Goal: Task Accomplishment & Management: Manage account settings

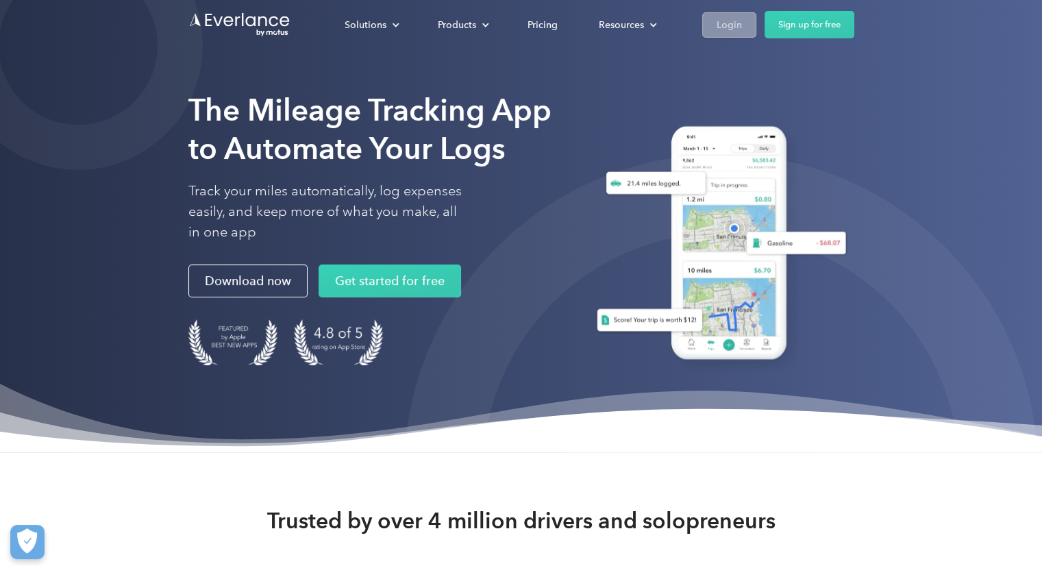
click at [743, 30] on link "Login" at bounding box center [729, 24] width 54 height 25
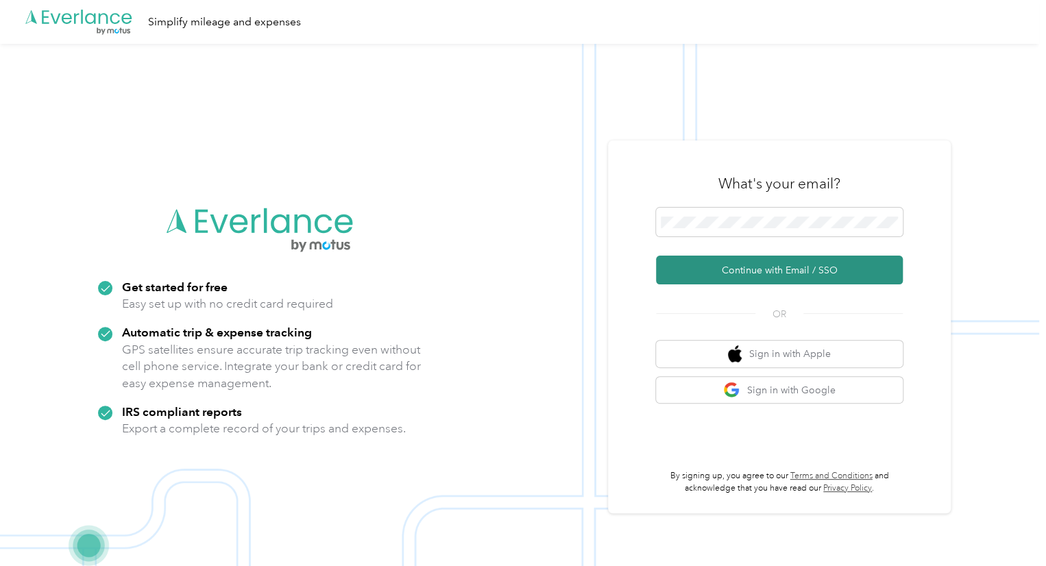
click at [752, 277] on button "Continue with Email / SSO" at bounding box center [779, 270] width 247 height 29
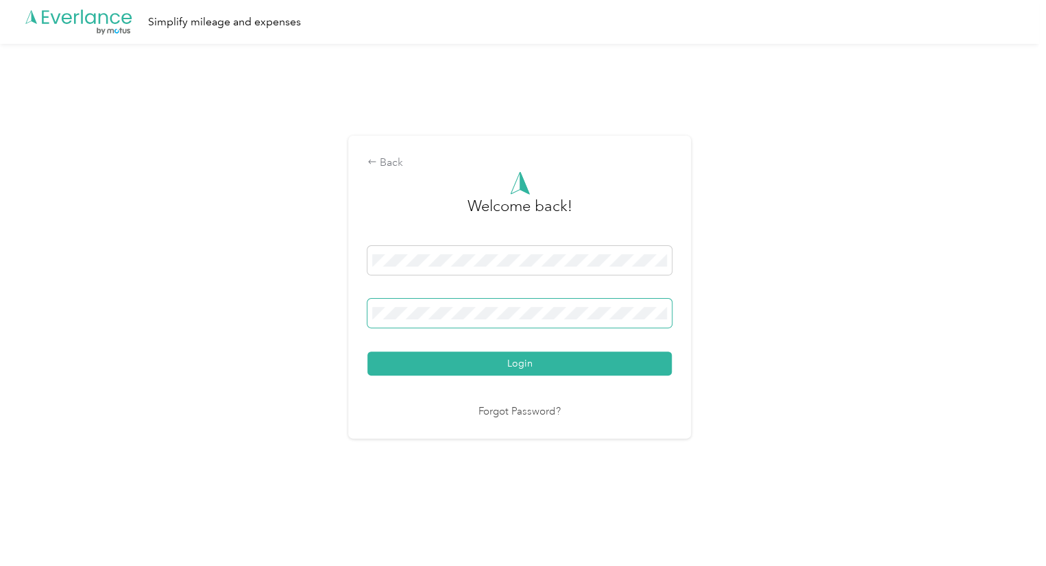
click at [367, 351] on button "Login" at bounding box center [519, 363] width 304 height 24
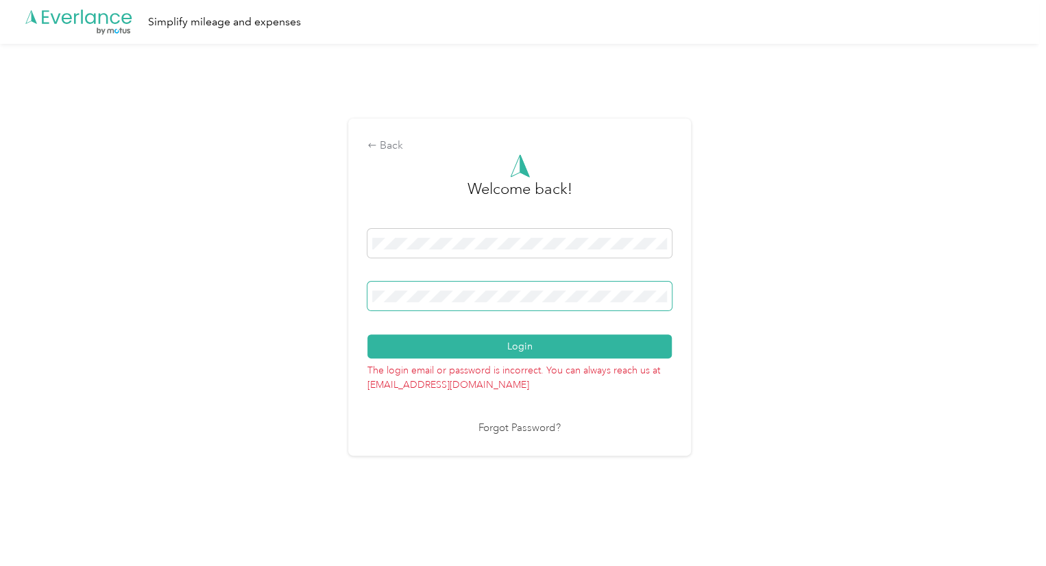
click at [589, 309] on span at bounding box center [519, 296] width 304 height 29
click at [526, 302] on span at bounding box center [519, 296] width 304 height 29
click at [384, 149] on div "Back" at bounding box center [519, 146] width 304 height 16
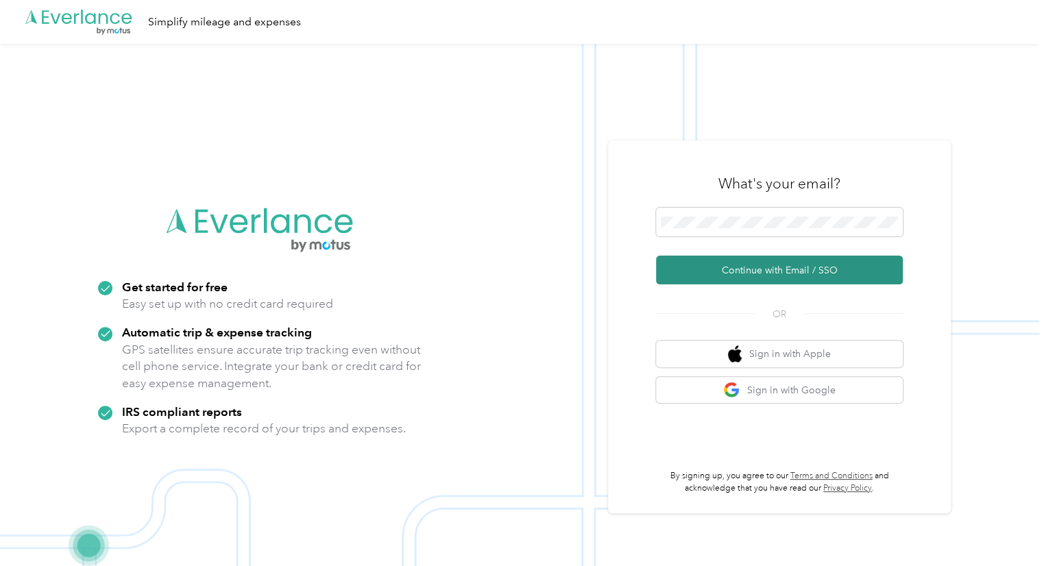
click at [716, 266] on button "Continue with Email / SSO" at bounding box center [779, 270] width 247 height 29
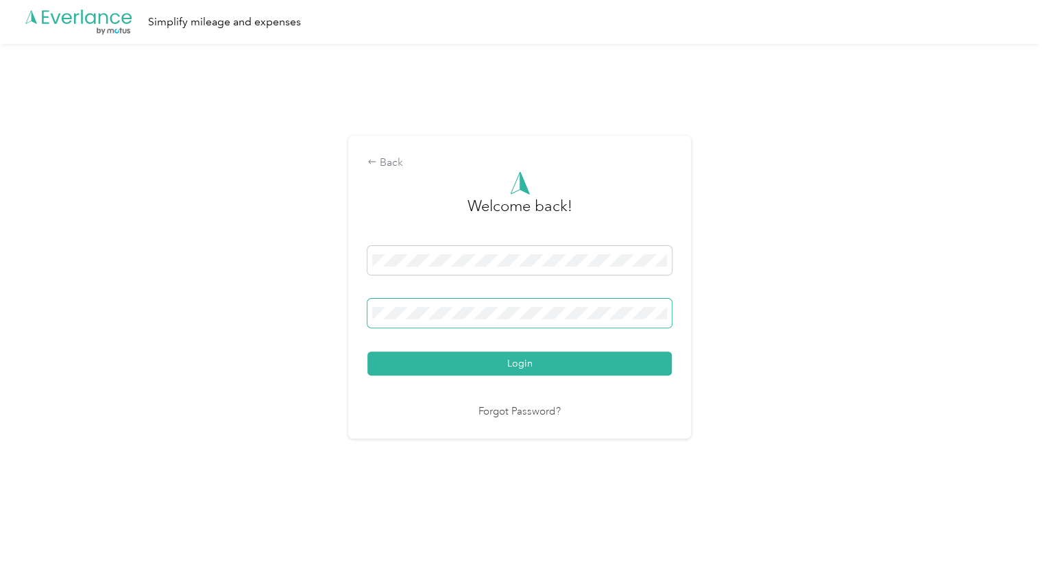
click at [536, 321] on span at bounding box center [519, 313] width 304 height 29
click at [367, 351] on button "Login" at bounding box center [519, 363] width 304 height 24
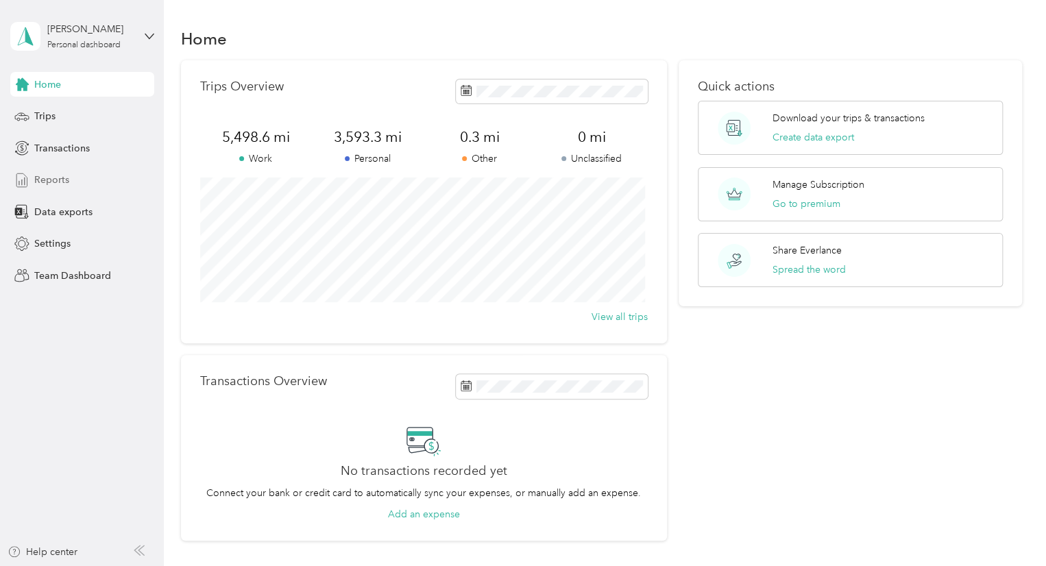
click at [93, 187] on div "Reports" at bounding box center [82, 180] width 144 height 25
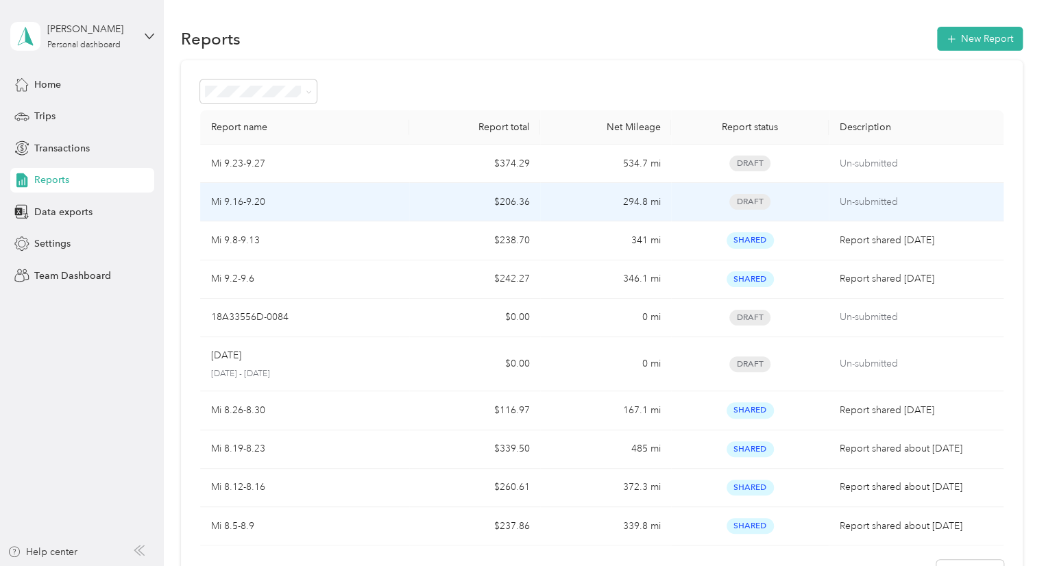
click at [384, 206] on div "Mi 9.16-9.20" at bounding box center [305, 202] width 188 height 15
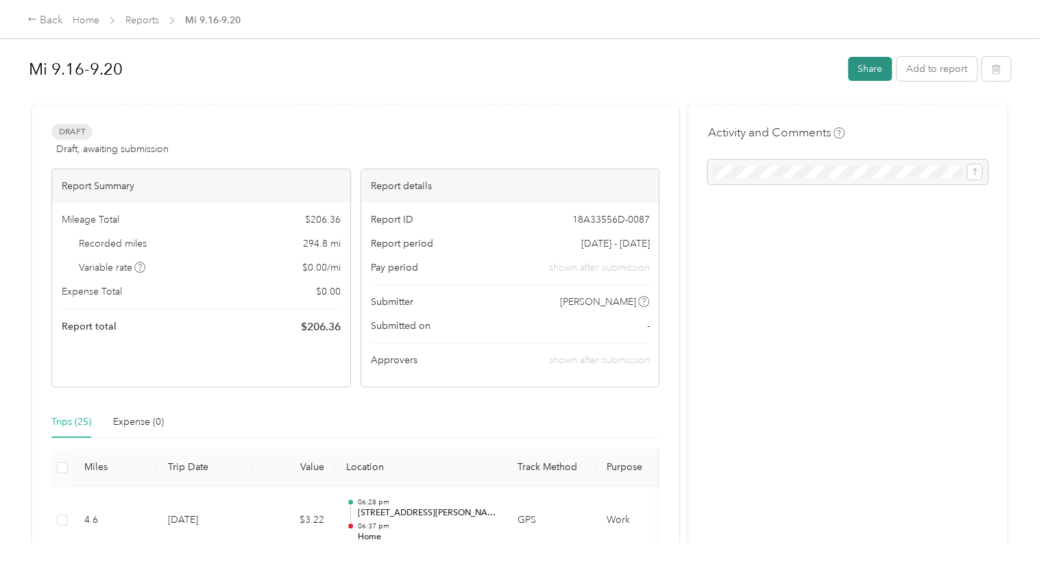
click at [854, 70] on button "Share" at bounding box center [870, 69] width 44 height 24
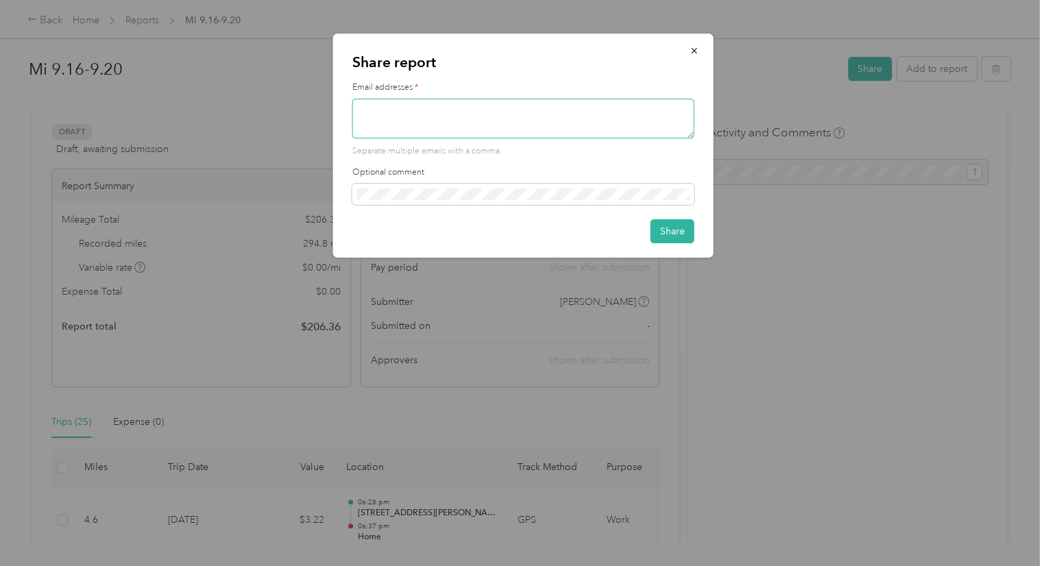
click at [587, 113] on textarea at bounding box center [523, 119] width 342 height 40
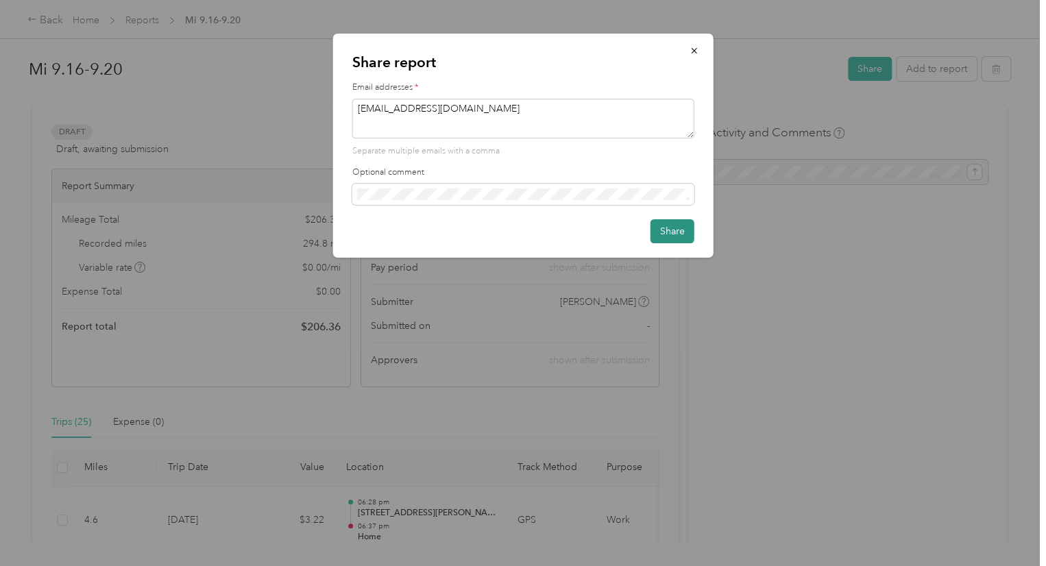
type textarea "[EMAIL_ADDRESS][DOMAIN_NAME]"
click at [658, 225] on button "Share" at bounding box center [672, 231] width 44 height 24
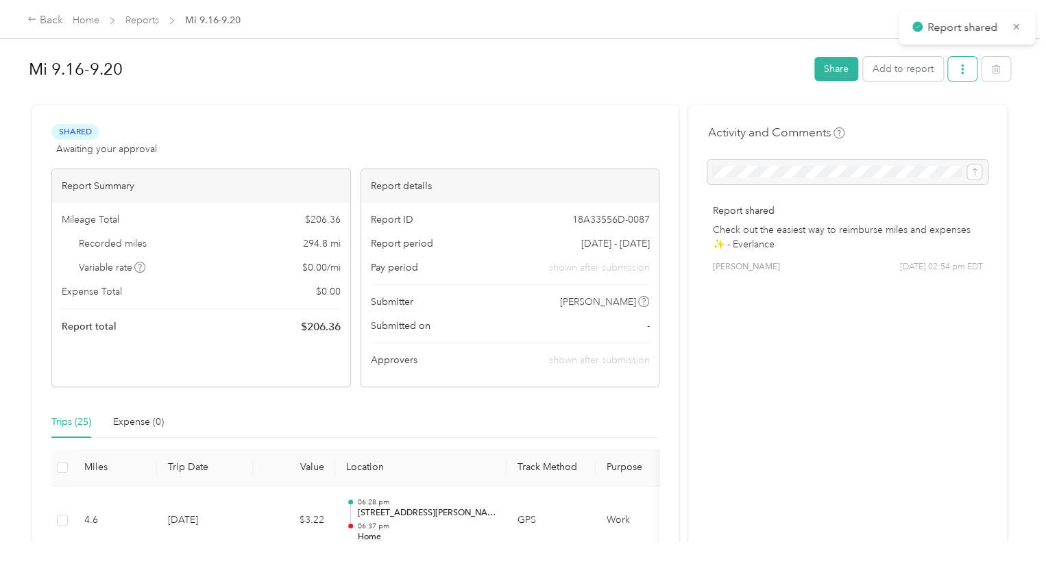
click at [956, 58] on button "button" at bounding box center [962, 69] width 29 height 24
click at [931, 119] on span "Download" at bounding box center [919, 119] width 45 height 14
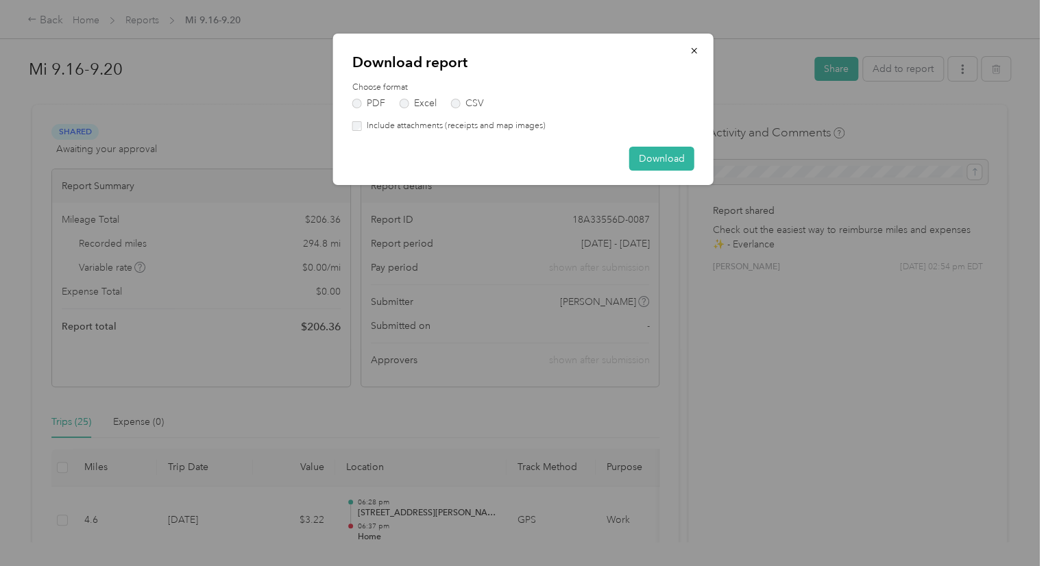
click at [519, 128] on label "Include attachments (receipts and map images)" at bounding box center [454, 126] width 184 height 12
click at [669, 151] on button "Download" at bounding box center [661, 159] width 65 height 24
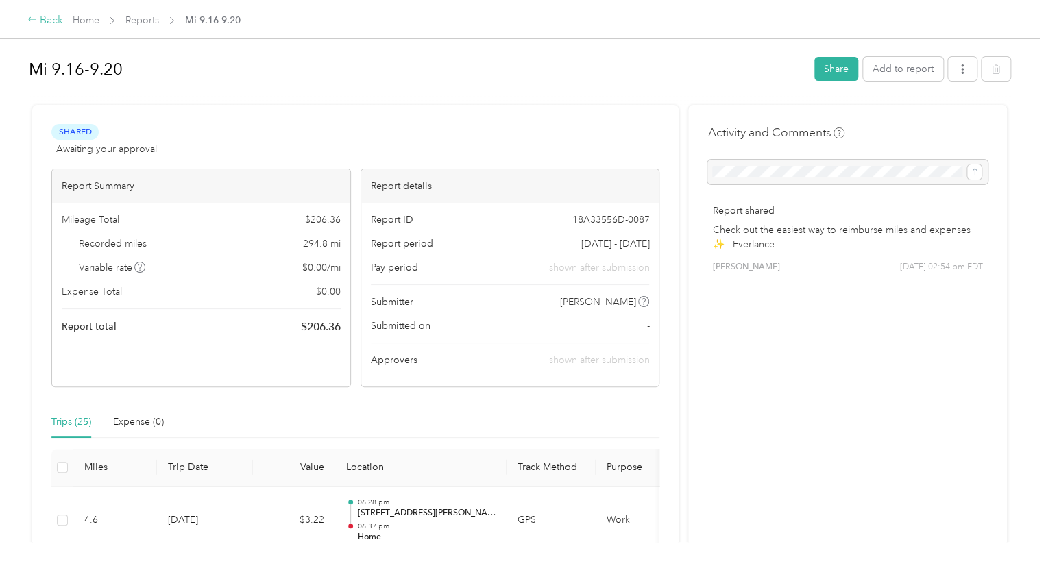
click at [58, 25] on div "Back" at bounding box center [45, 20] width 36 height 16
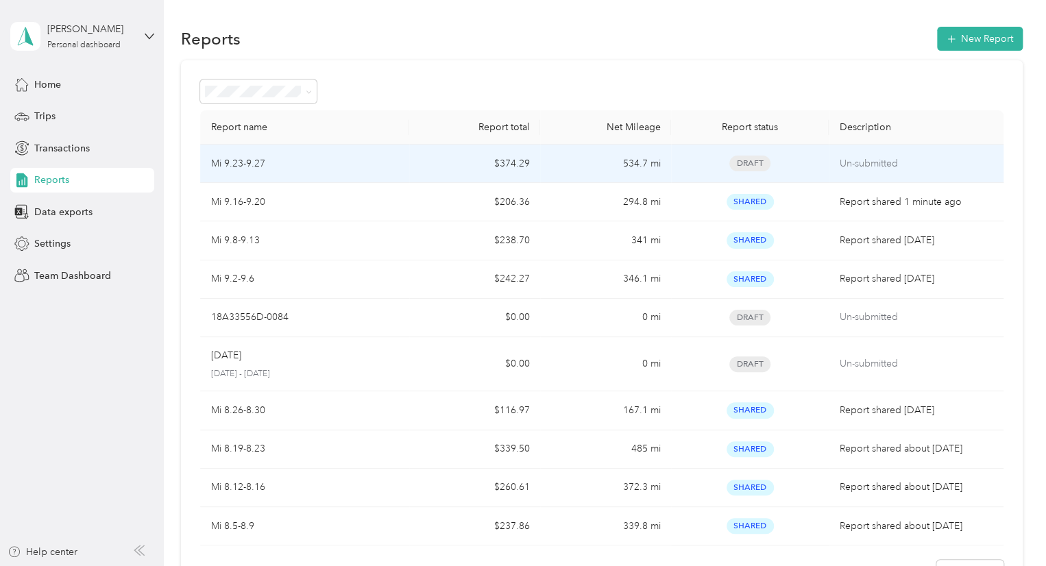
click at [695, 164] on div "Draft" at bounding box center [749, 164] width 135 height 16
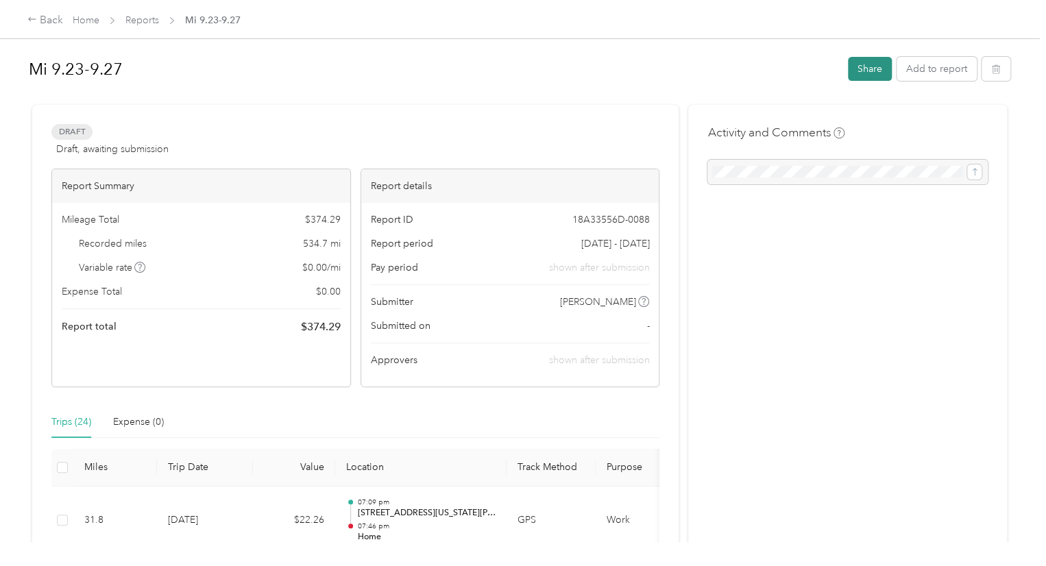
click at [869, 60] on button "Share" at bounding box center [870, 69] width 44 height 24
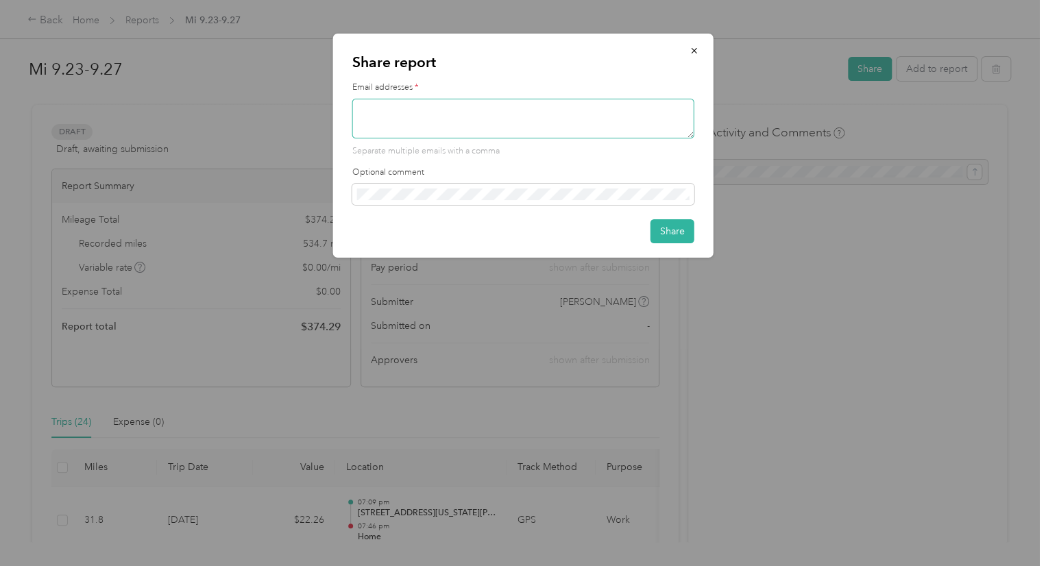
click at [584, 119] on textarea at bounding box center [523, 119] width 342 height 40
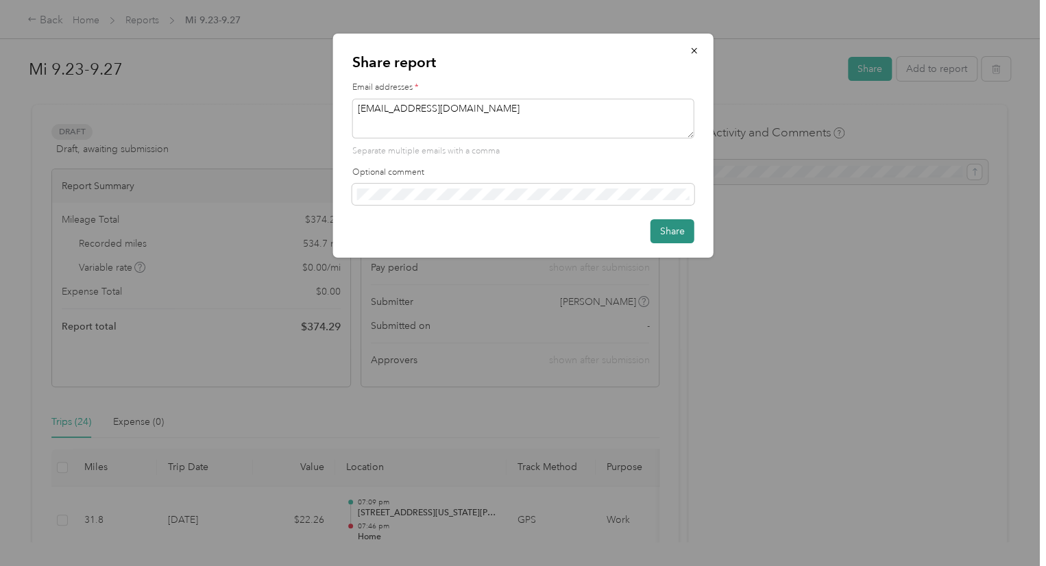
type textarea "[EMAIL_ADDRESS][DOMAIN_NAME]"
click at [671, 228] on button "Share" at bounding box center [672, 231] width 44 height 24
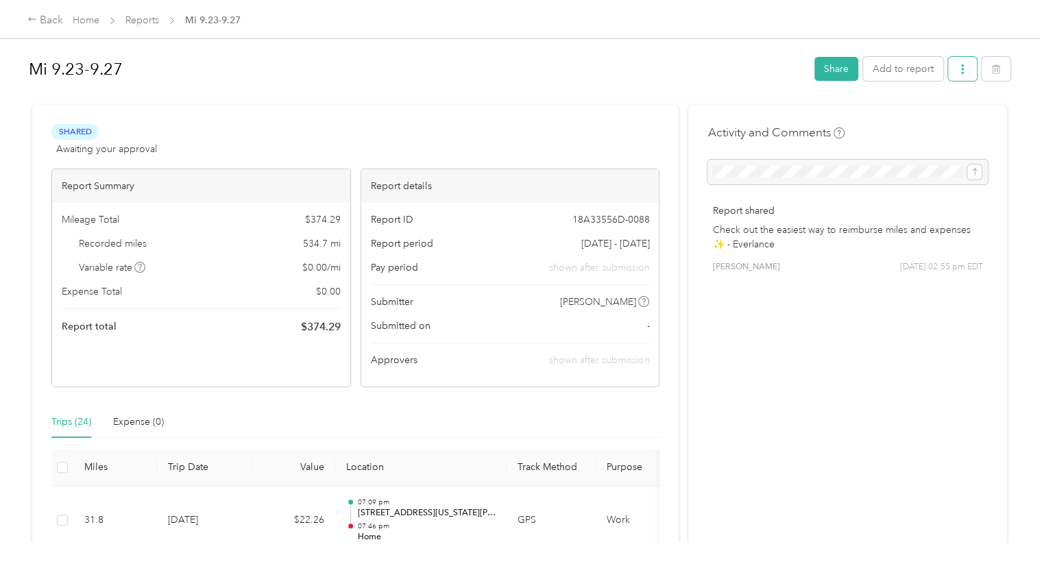
click at [962, 67] on icon "button" at bounding box center [962, 69] width 10 height 10
click at [903, 120] on span "Download" at bounding box center [919, 119] width 45 height 14
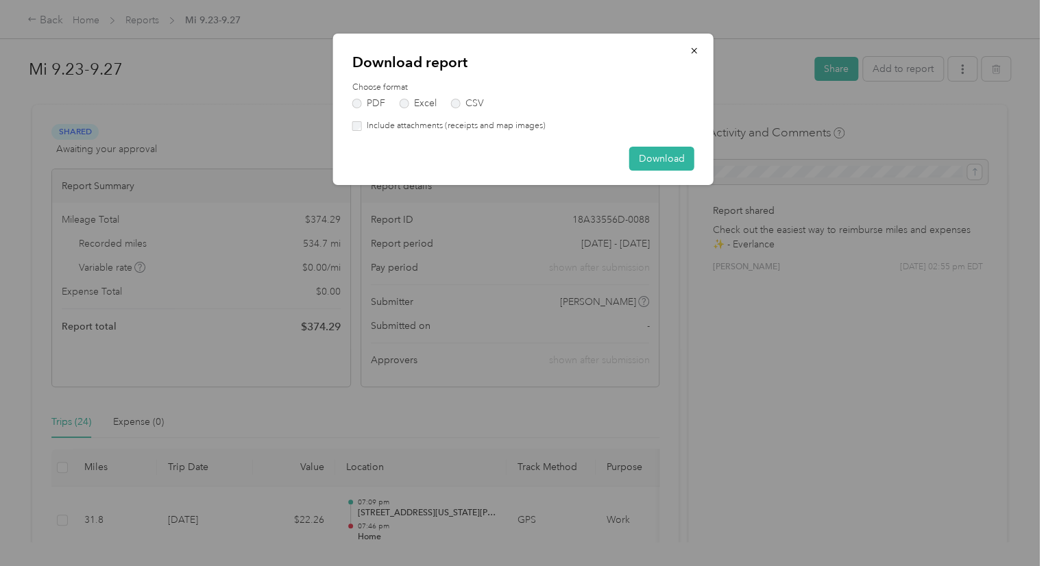
click at [432, 123] on label "Include attachments (receipts and map images)" at bounding box center [454, 126] width 184 height 12
click at [684, 164] on button "Download" at bounding box center [661, 159] width 65 height 24
